Goal: Register for event/course

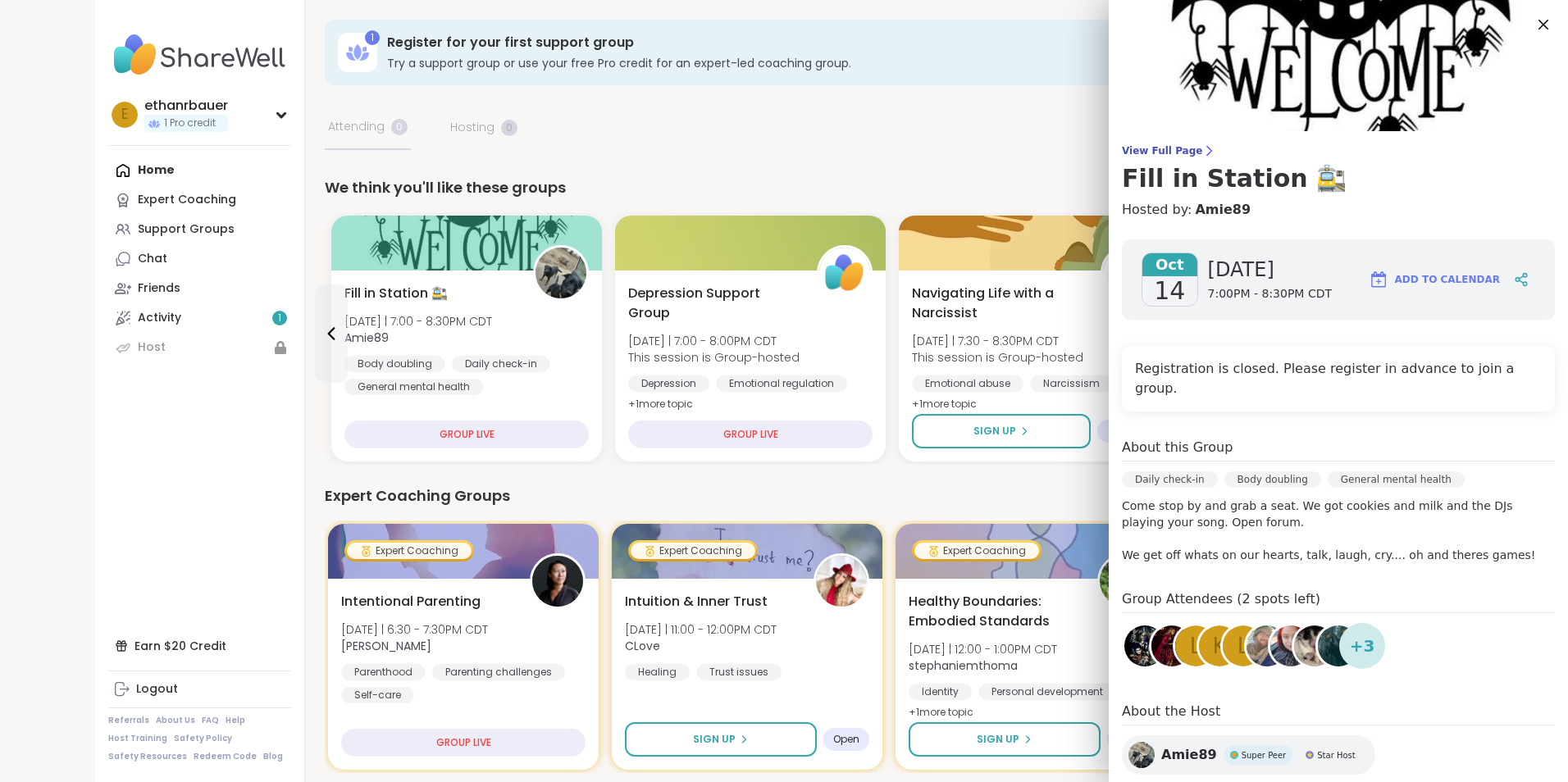
scroll to position [117, 0]
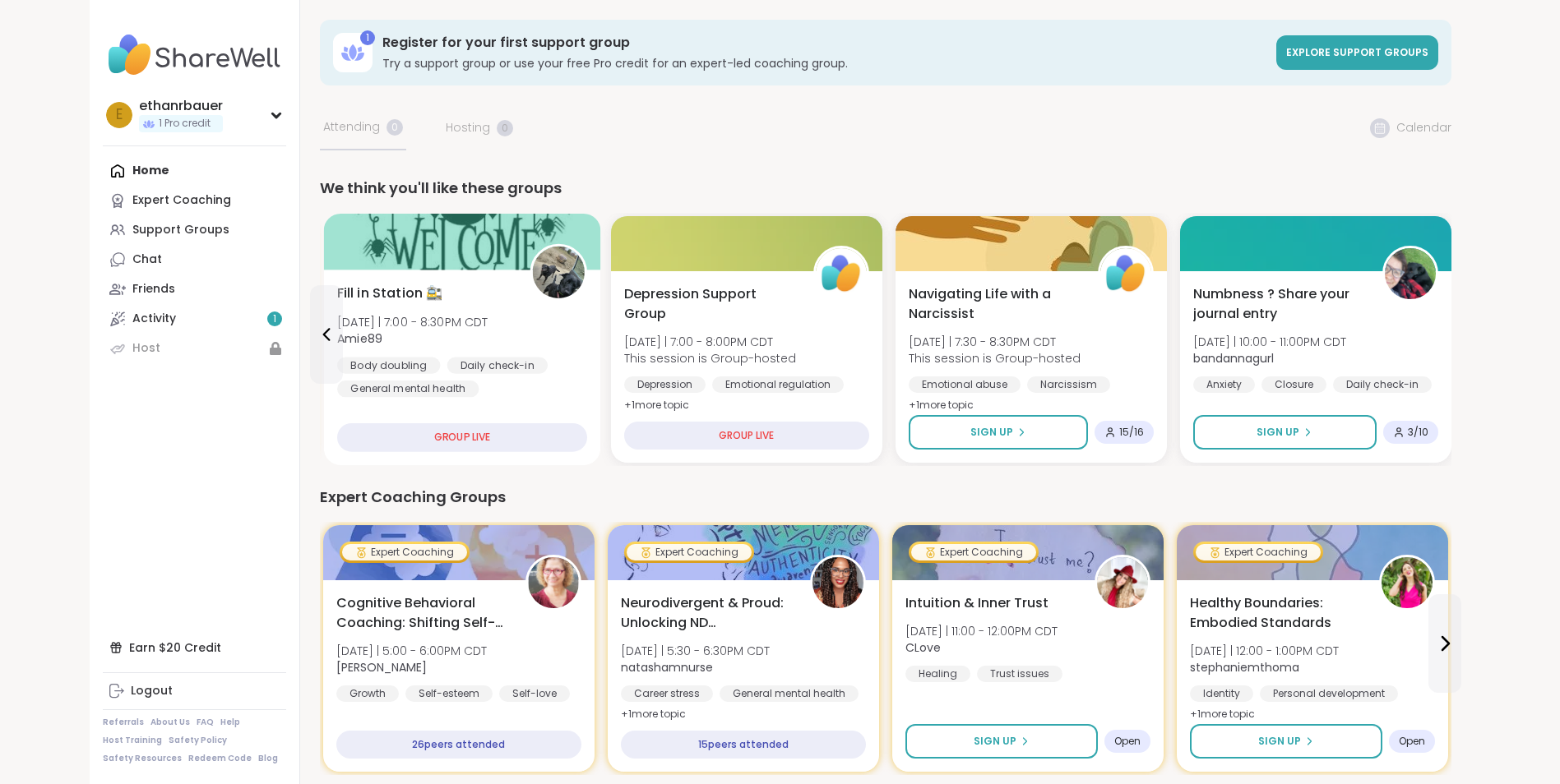
click at [493, 399] on div "Fill in Station 🚉 [DATE] | 7:00 - 8:30PM CDT Amie89 Body doubling Daily check-i…" at bounding box center [461, 367] width 277 height 195
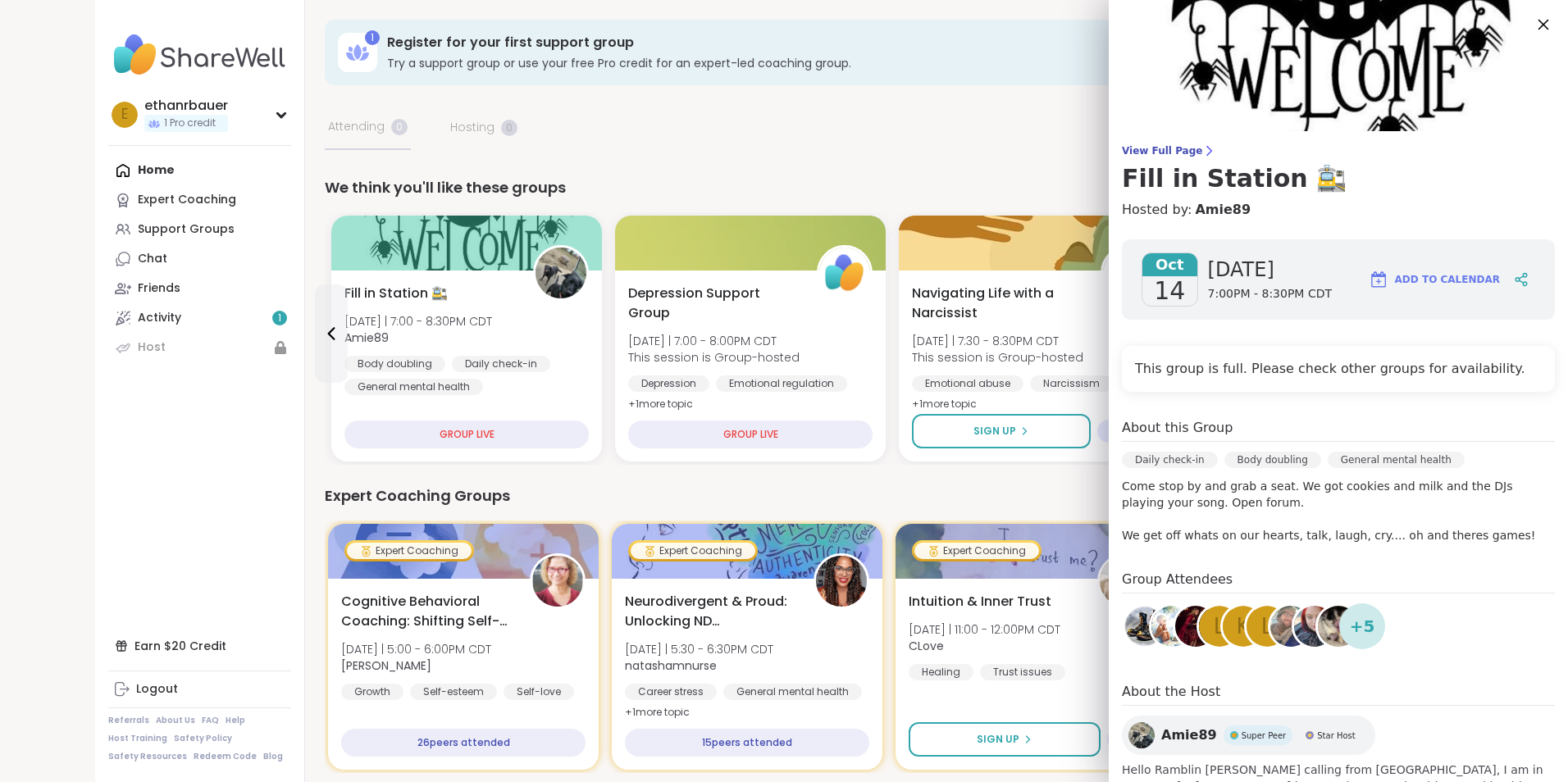
click at [1539, 27] on icon at bounding box center [1544, 26] width 11 height 11
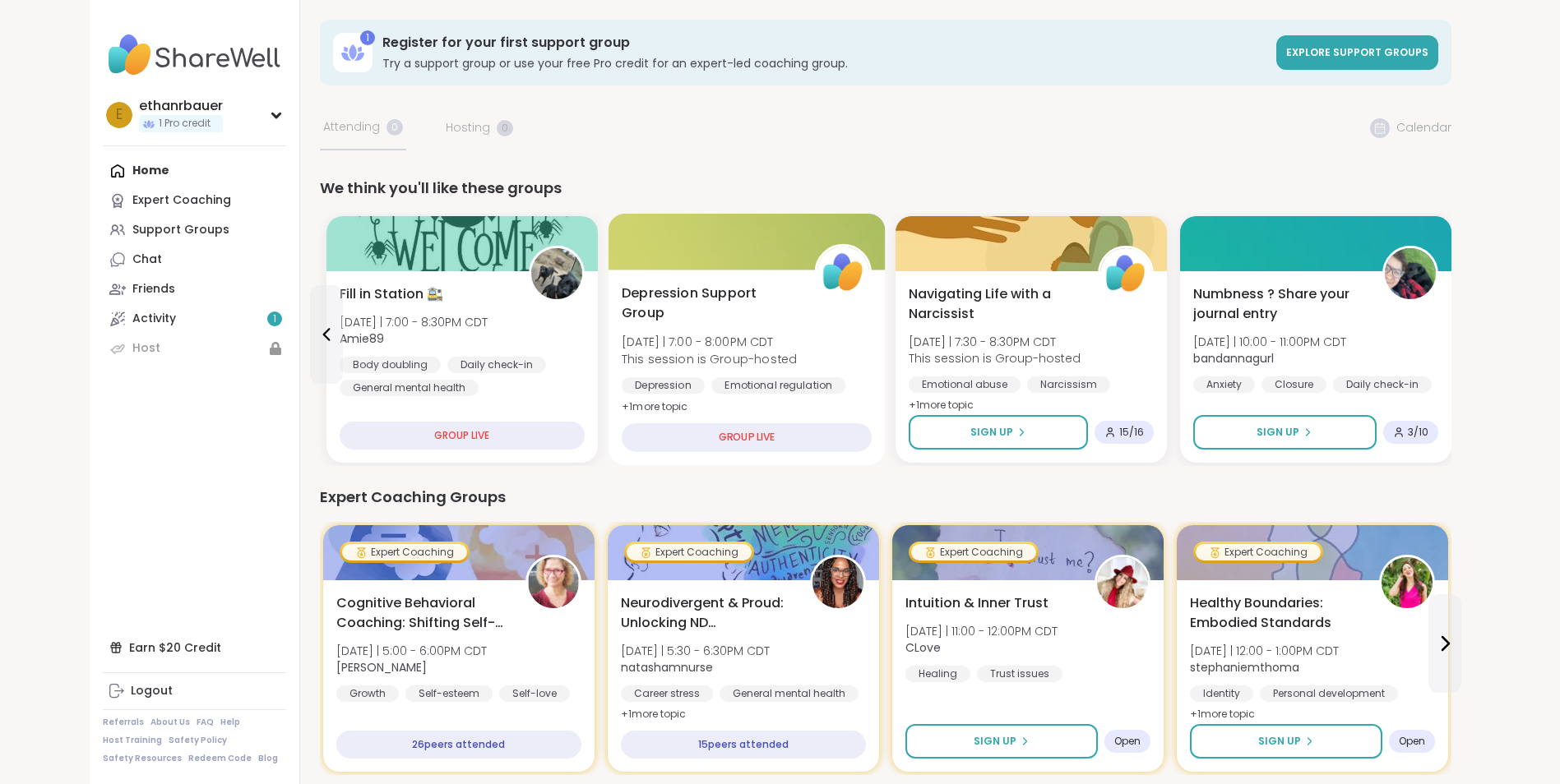
click at [807, 340] on div "[MEDICAL_DATA] Support Group [DATE] | 7:00 - 8:00PM CDT This session is Group-h…" at bounding box center [747, 350] width 250 height 134
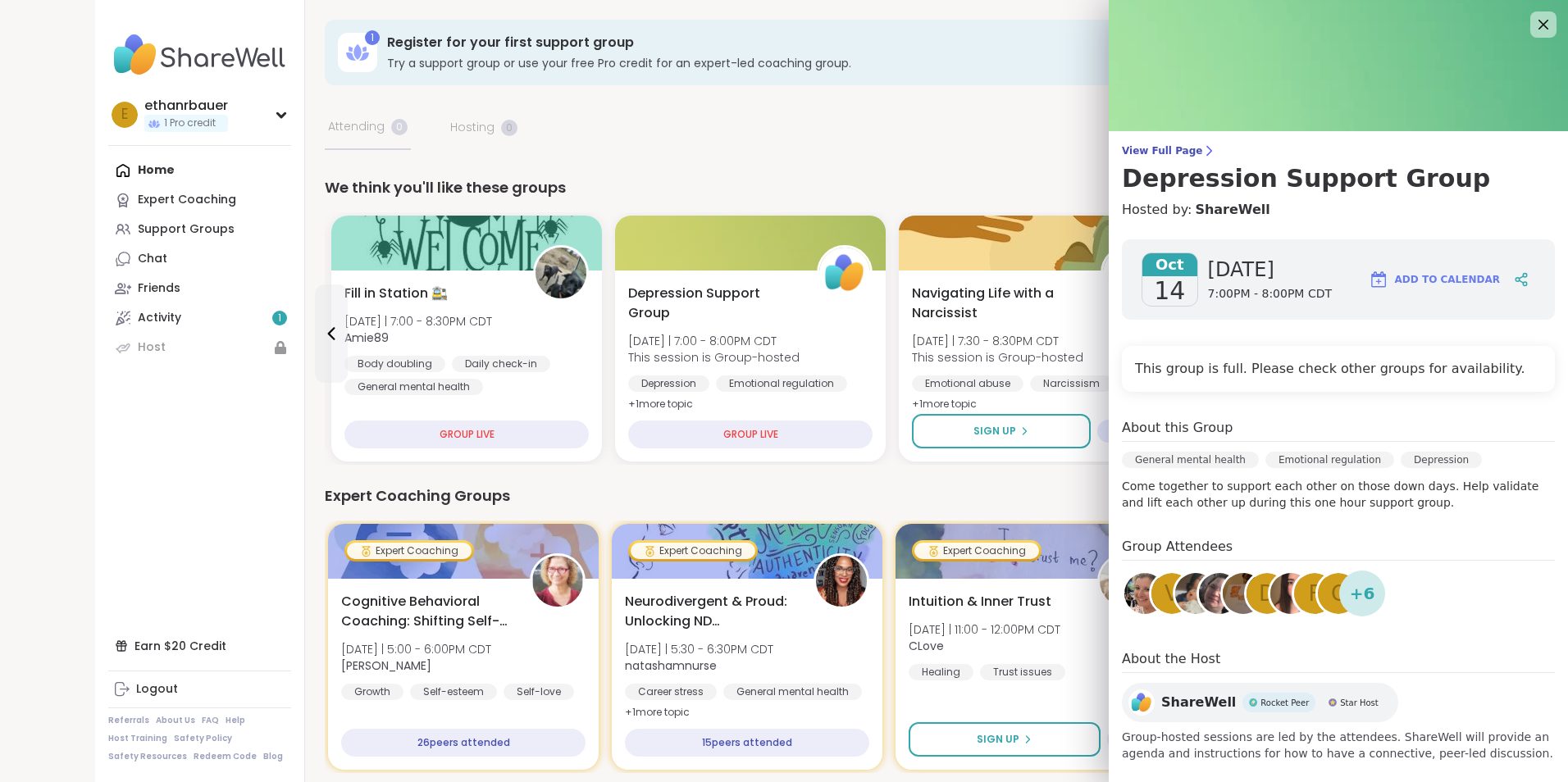
click at [1306, 369] on h4 "This group is full. Please check other groups for availability." at bounding box center [1338, 370] width 407 height 20
click at [1539, 27] on icon at bounding box center [1544, 26] width 11 height 11
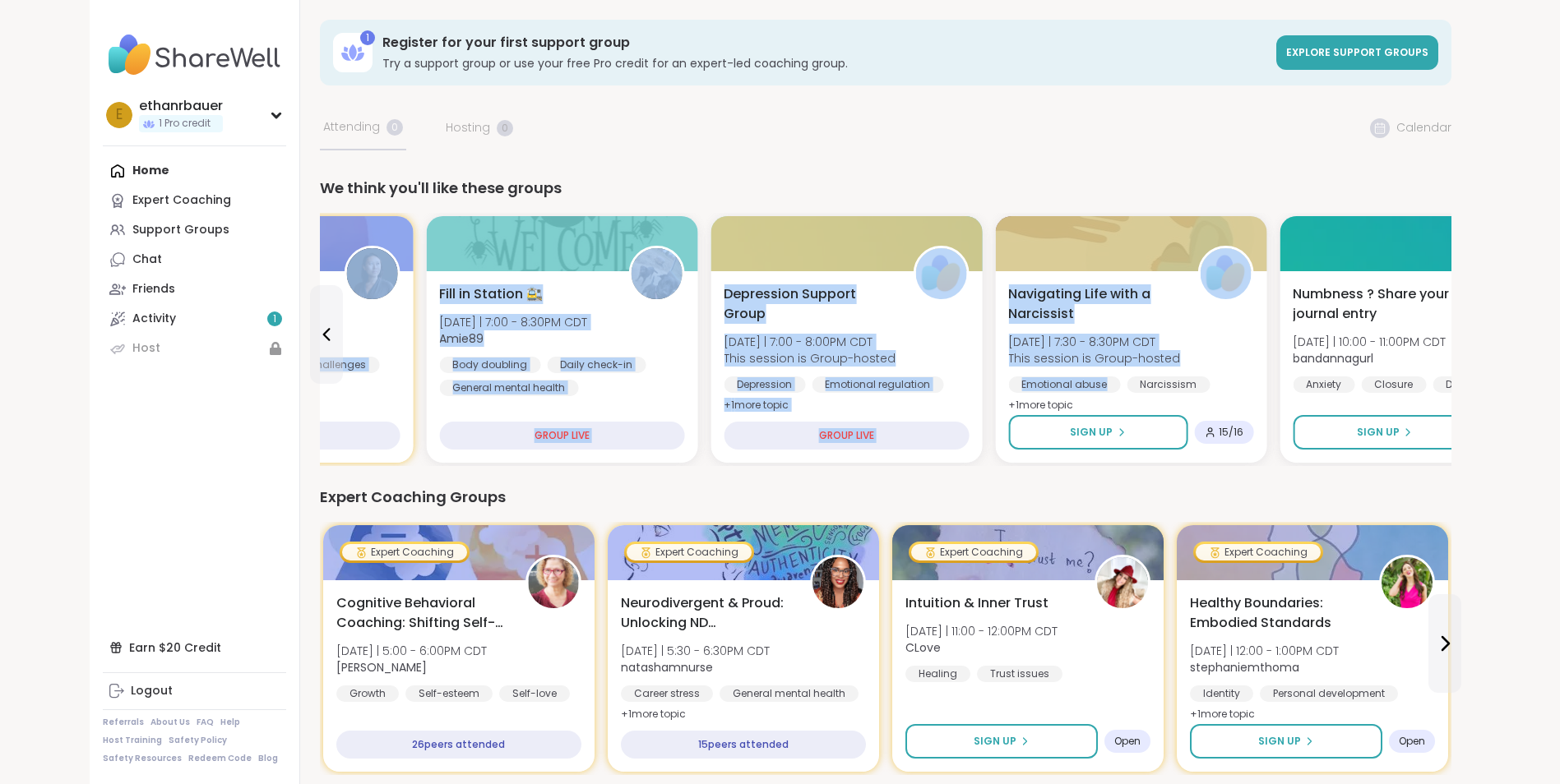
drag, startPoint x: 1007, startPoint y: 377, endPoint x: 1107, endPoint y: 204, distance: 199.8
click at [1107, 204] on div "We think you'll like these groups v New Host! 🎉 Books upon books!(reading hour)…" at bounding box center [886, 322] width 1132 height 290
drag, startPoint x: 1107, startPoint y: 204, endPoint x: 1067, endPoint y: 163, distance: 57.3
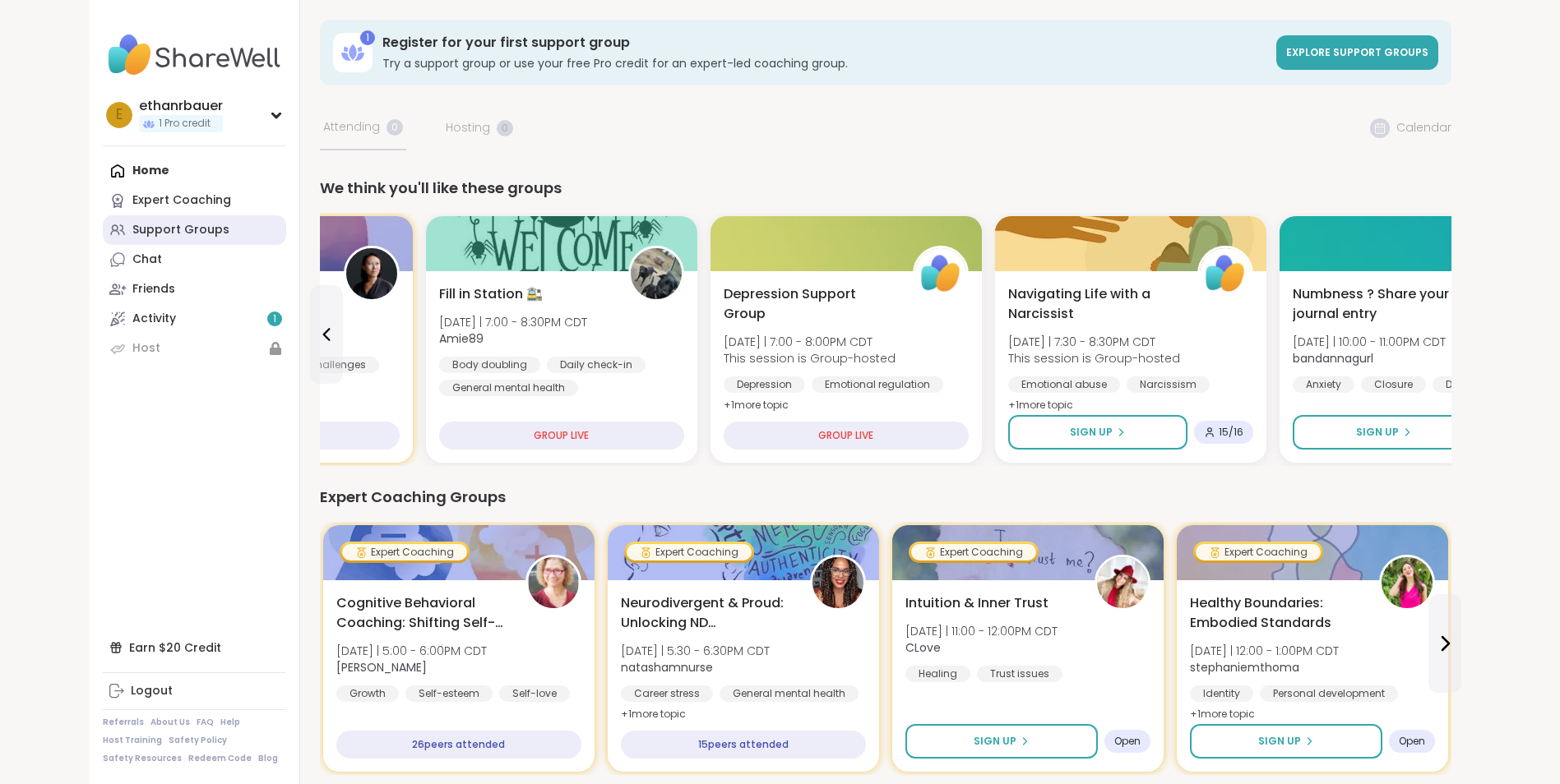
click at [205, 232] on div "Support Groups" at bounding box center [181, 230] width 97 height 17
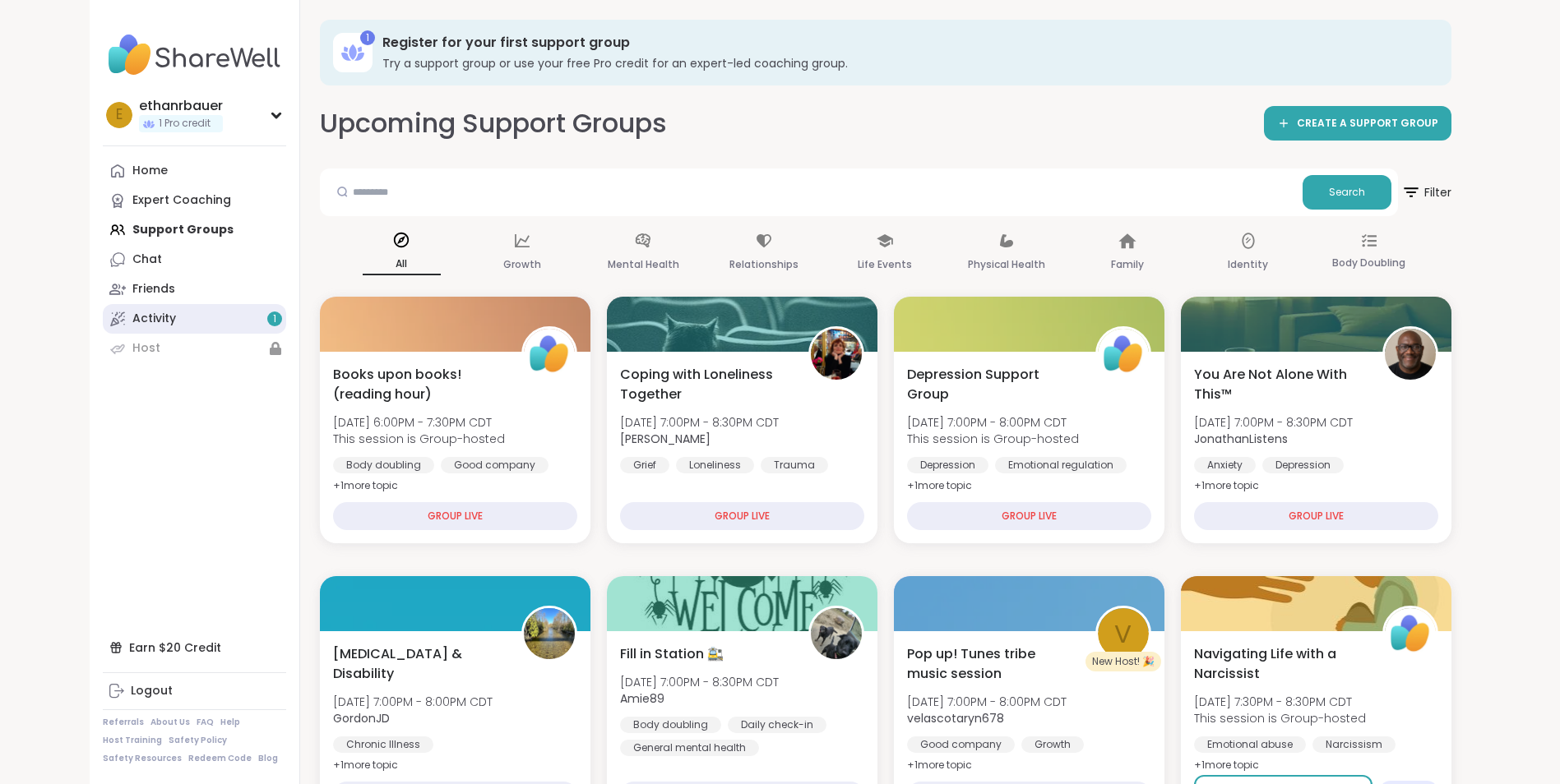
click at [238, 315] on link "Activity 1" at bounding box center [194, 319] width 183 height 29
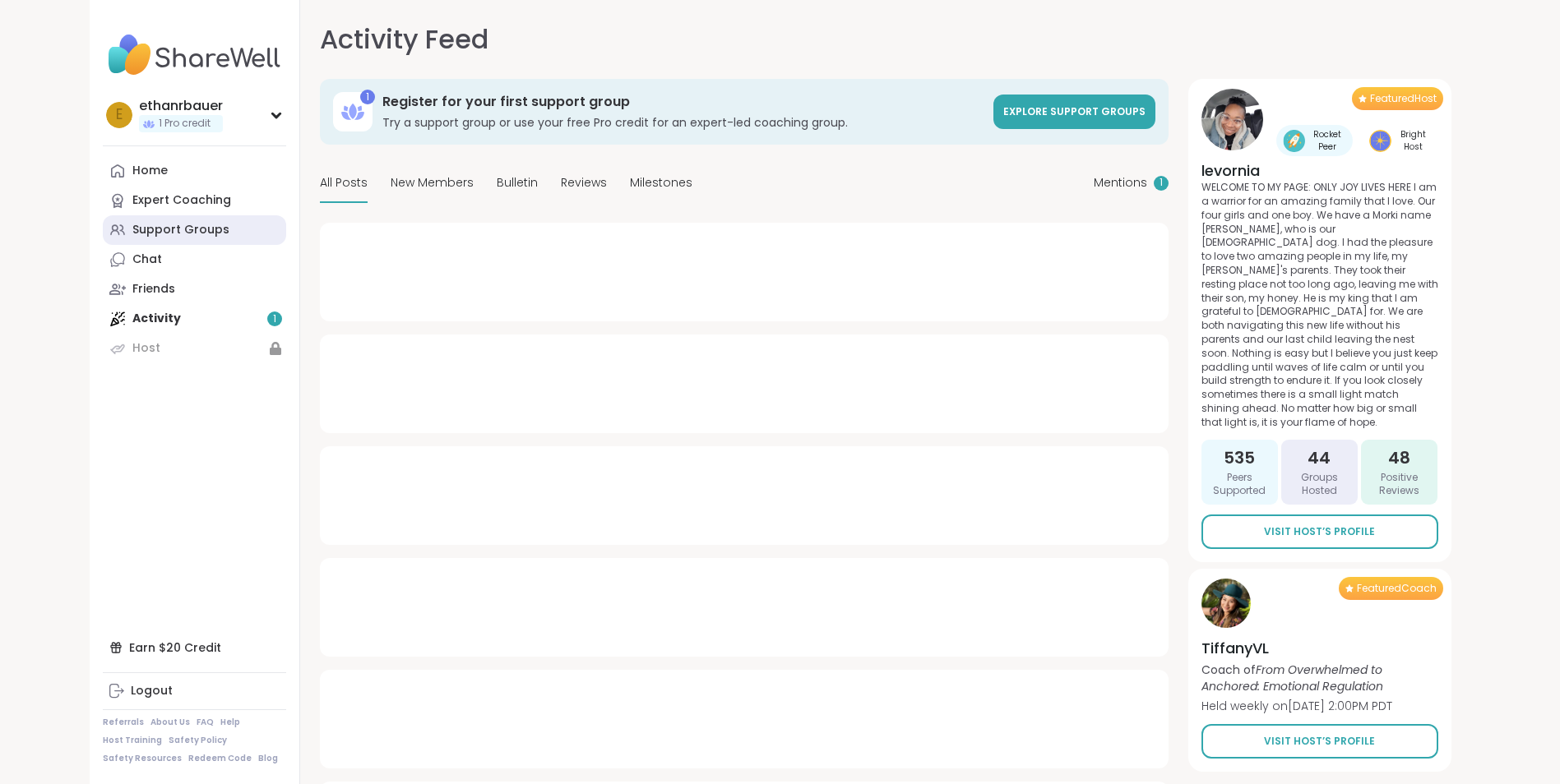
type textarea "*"
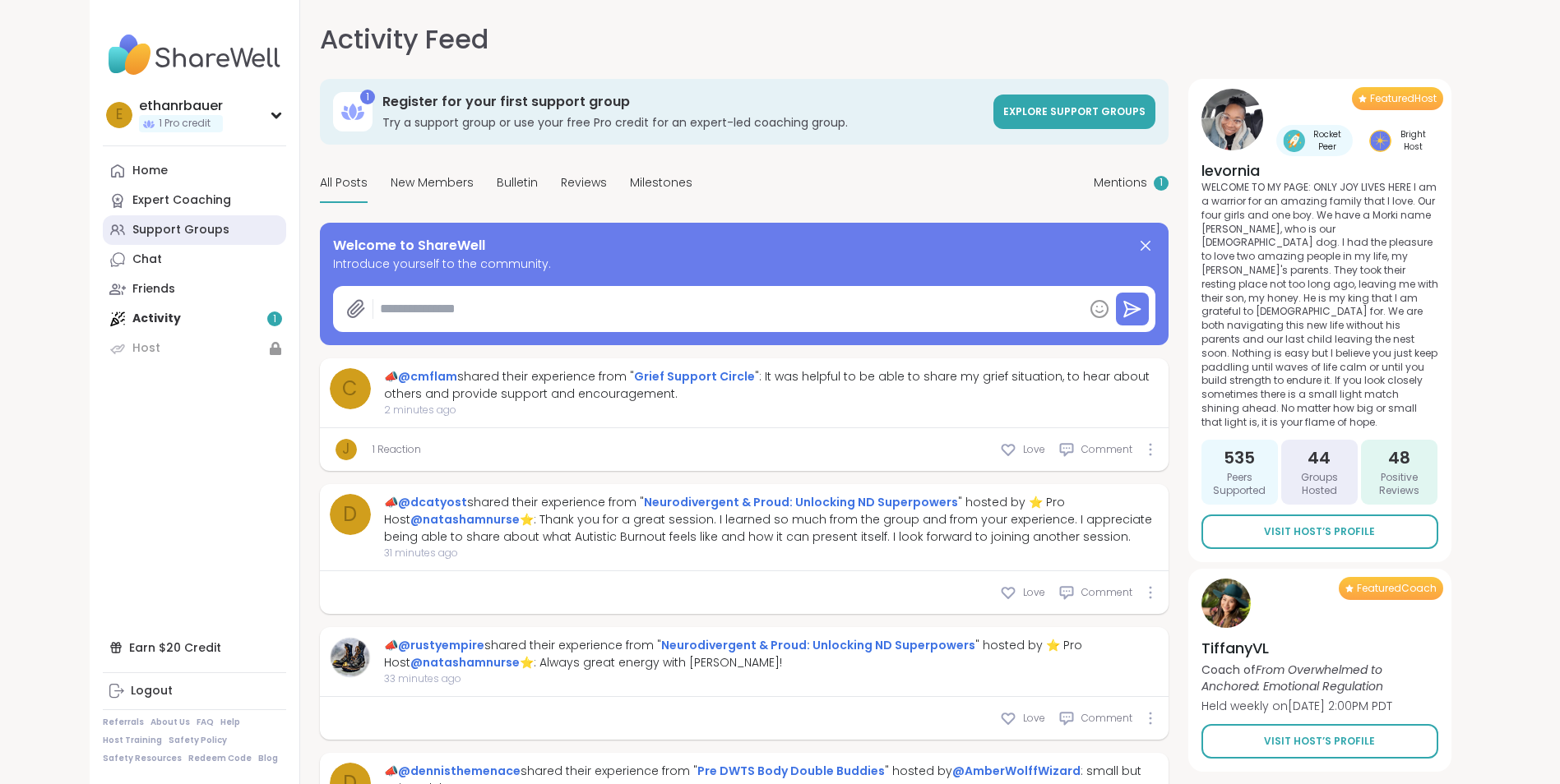
click at [218, 226] on div "Support Groups" at bounding box center [181, 230] width 97 height 17
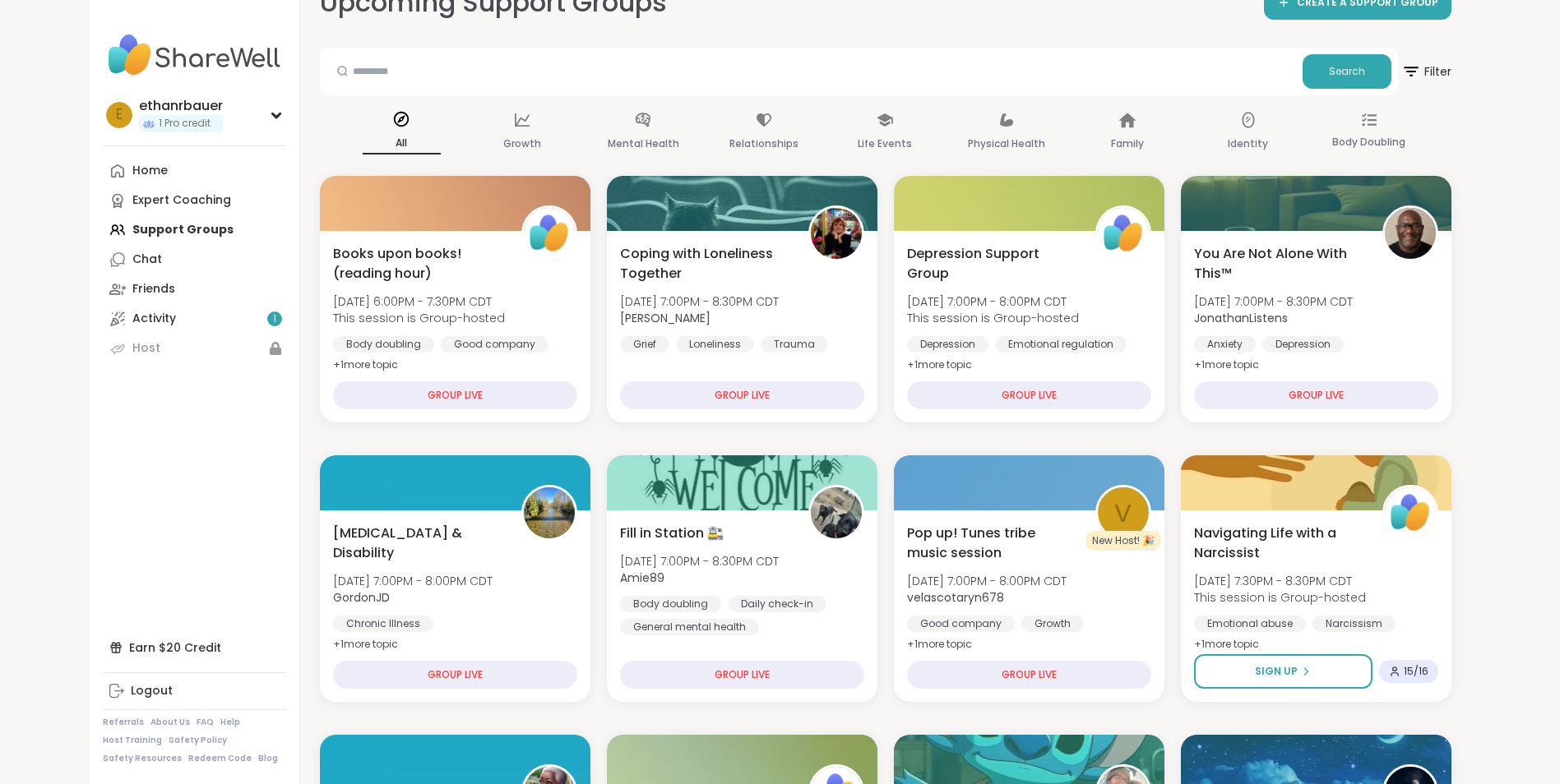
scroll to position [123, 0]
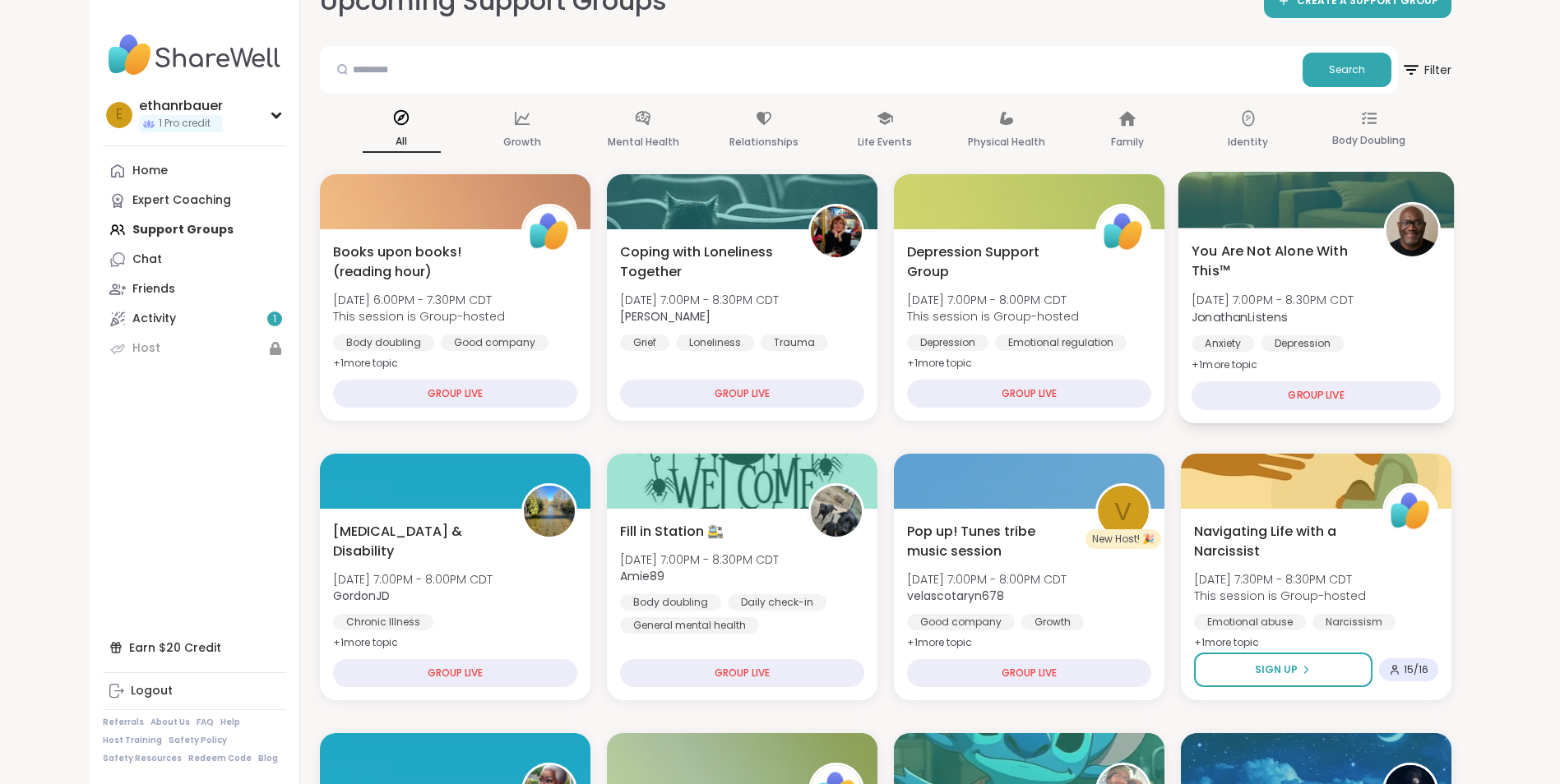
click at [1273, 395] on div "GROUP LIVE" at bounding box center [1316, 395] width 249 height 28
click at [1281, 357] on div "You Are Not Alone With This™ [DATE] 7:00PM - 8:30PM CDT JonathanListens Anxiety…" at bounding box center [1315, 325] width 276 height 195
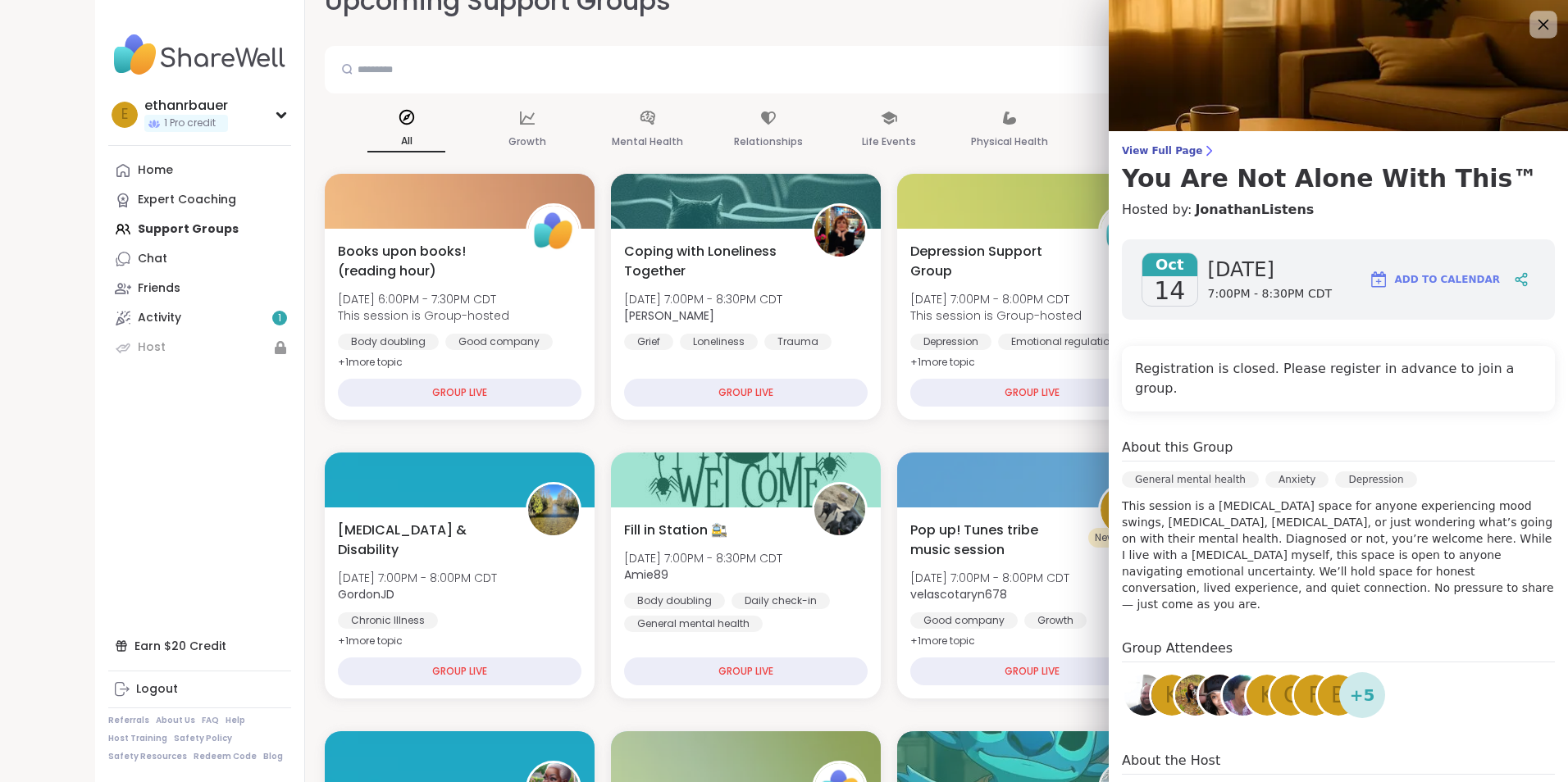
click at [1533, 31] on icon at bounding box center [1543, 24] width 20 height 20
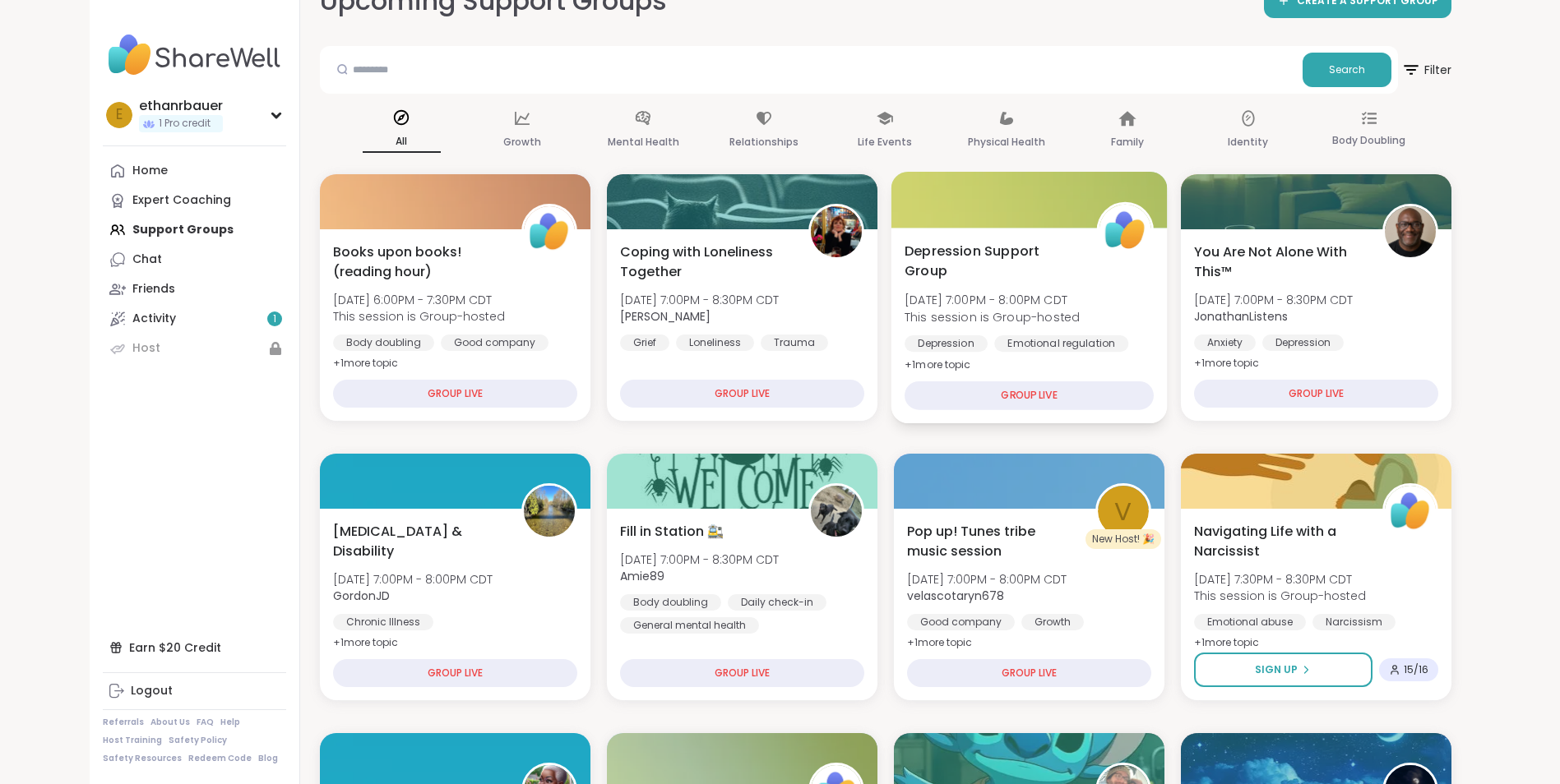
click at [1079, 324] on span "This session is Group-hosted" at bounding box center [991, 316] width 175 height 17
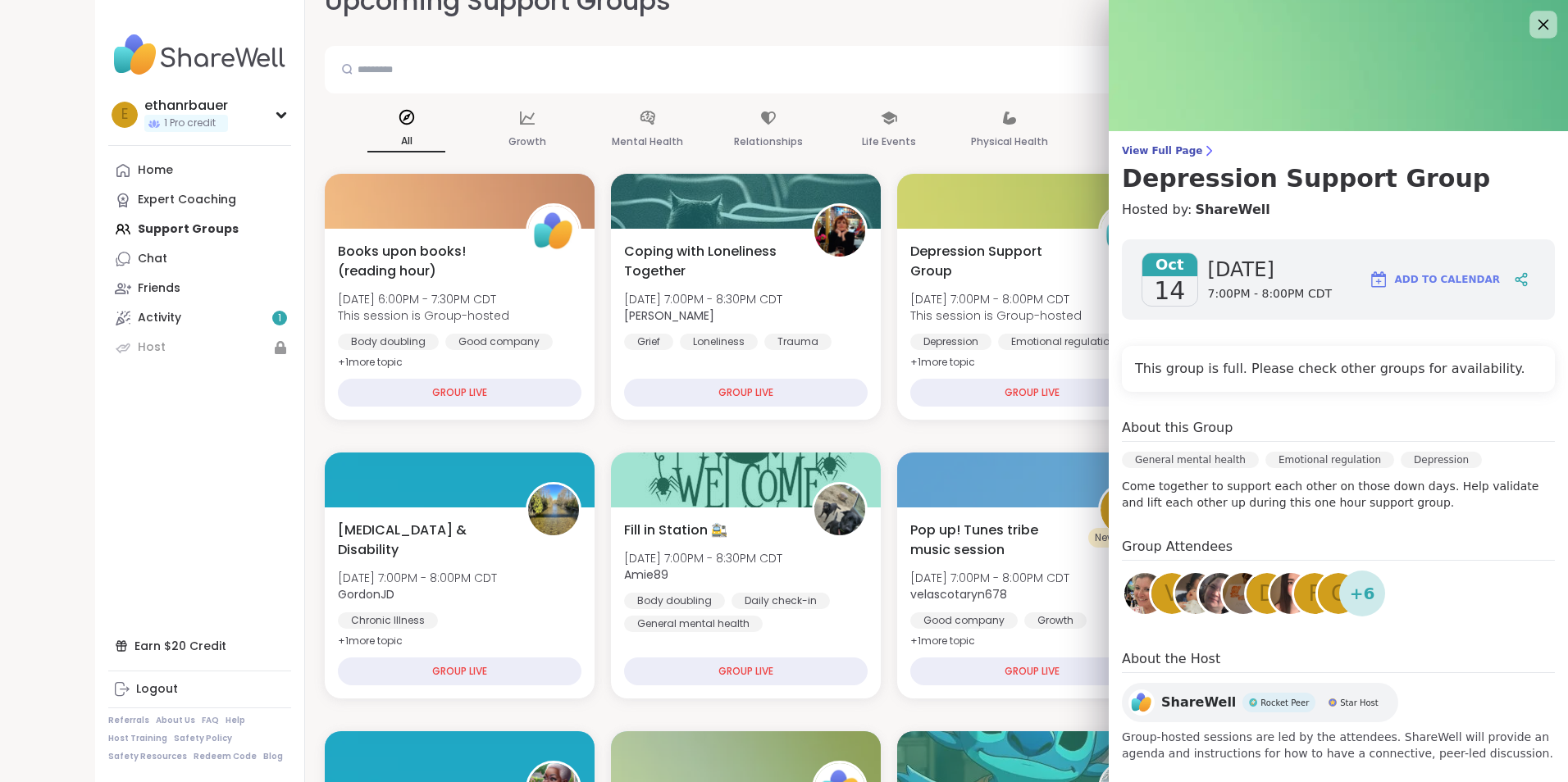
click at [1539, 20] on icon at bounding box center [1544, 26] width 11 height 11
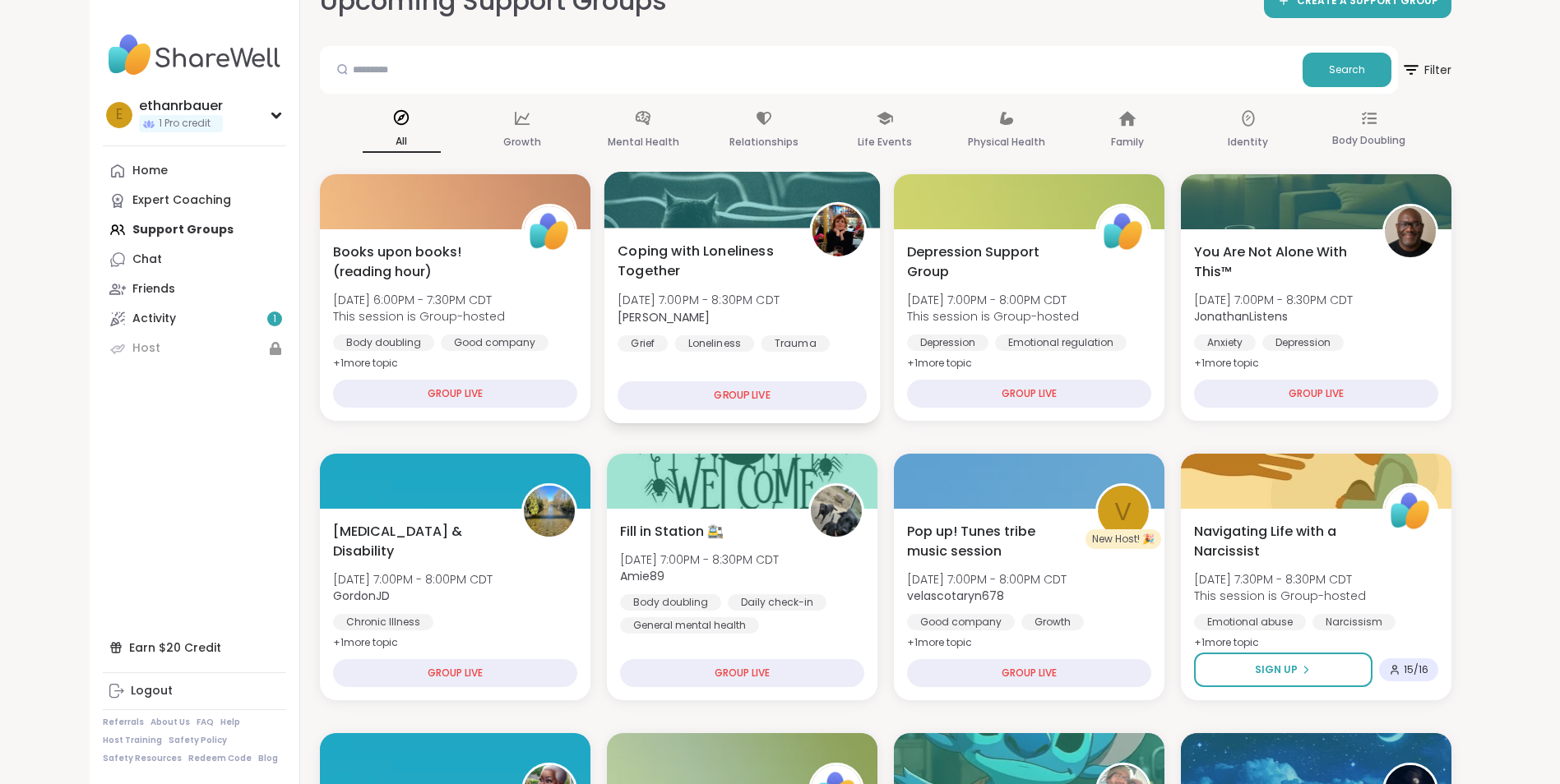
click at [734, 276] on span "Coping with Loneliness Together" at bounding box center [703, 261] width 173 height 40
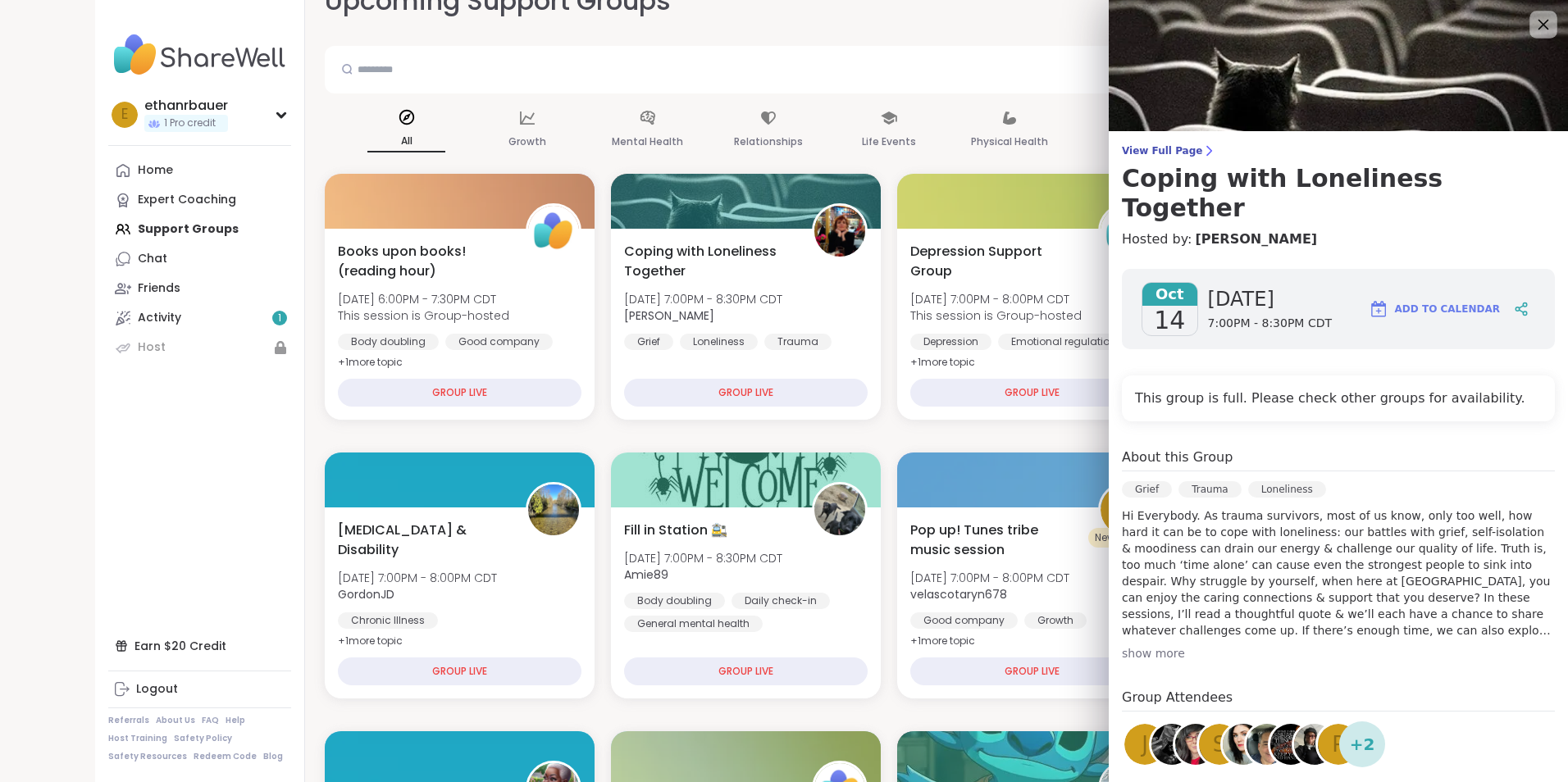
click at [1539, 20] on icon at bounding box center [1544, 26] width 11 height 11
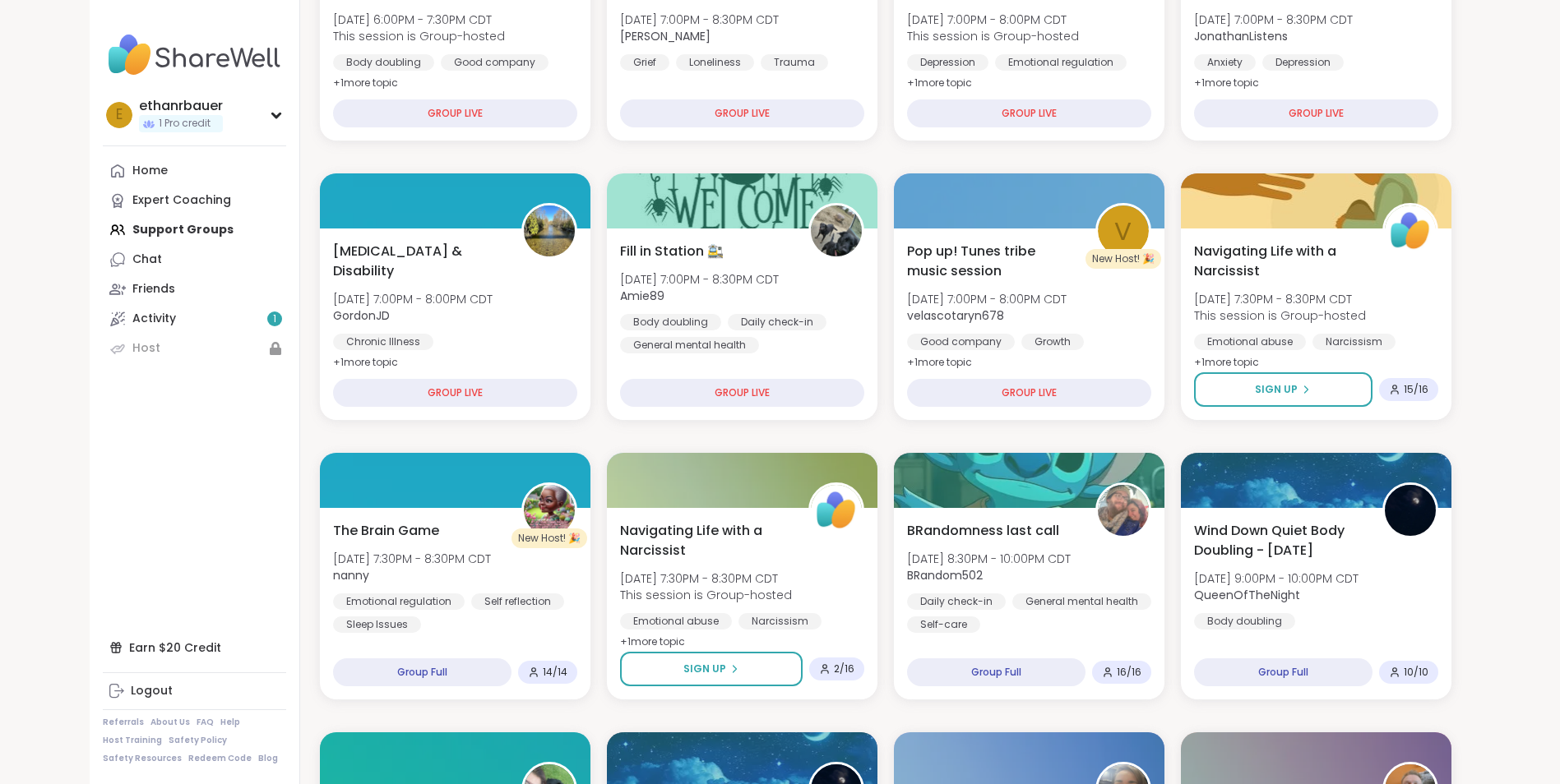
scroll to position [0, 0]
